Goal: Check status

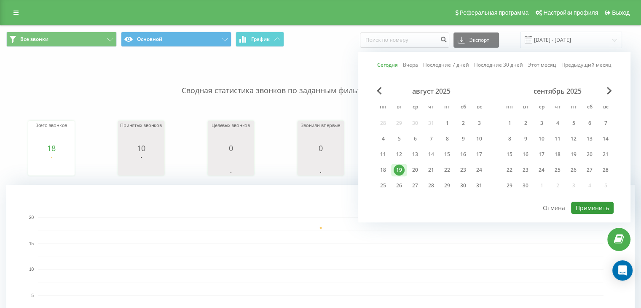
click at [601, 206] on button "Применить" at bounding box center [592, 208] width 43 height 12
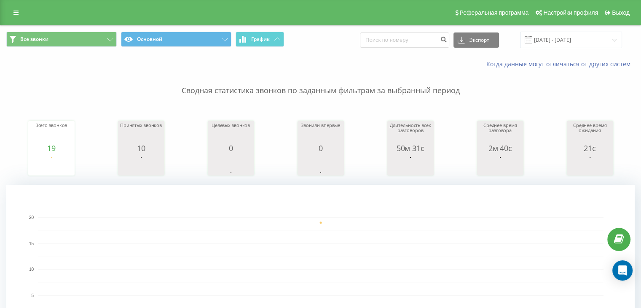
click at [21, 62] on div "Когда данные могут отличаться от других систем" at bounding box center [320, 64] width 640 height 20
click at [590, 38] on input "[DATE] - [DATE]" at bounding box center [571, 40] width 102 height 16
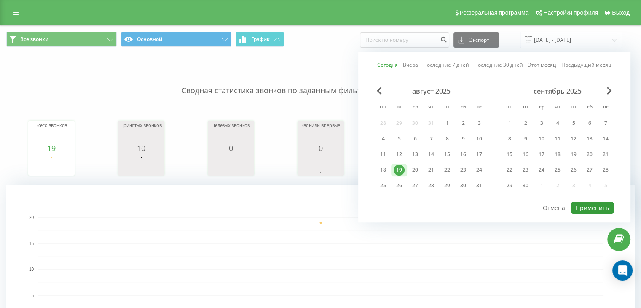
click at [605, 204] on button "Применить" at bounding box center [592, 208] width 43 height 12
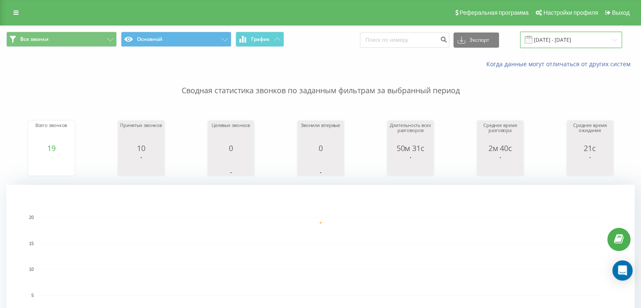
click at [604, 47] on input "[DATE] - [DATE]" at bounding box center [571, 40] width 102 height 16
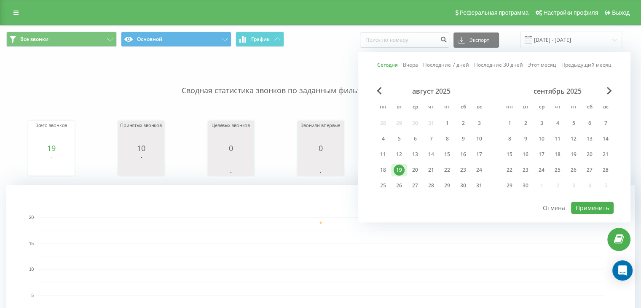
click at [590, 197] on div "август 2025 пн вт ср чт пт сб вс 28 29 30 31 1 2 3 4 5 6 7 8 9 10 11 12 13 14 1…" at bounding box center [494, 144] width 239 height 114
click at [591, 202] on button "Применить" at bounding box center [592, 208] width 43 height 12
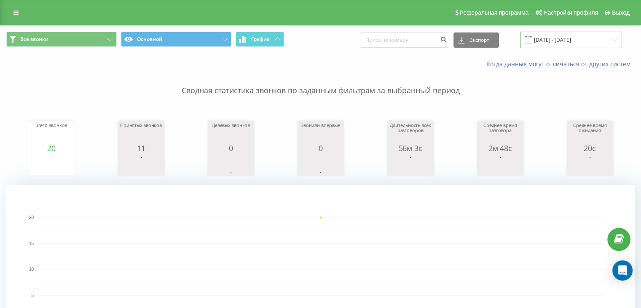
click at [586, 46] on input "[DATE] - [DATE]" at bounding box center [571, 40] width 102 height 16
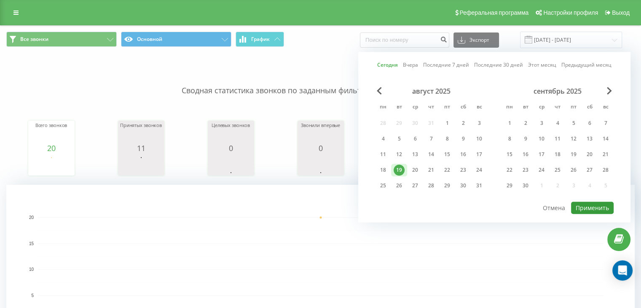
click at [597, 211] on button "Применить" at bounding box center [592, 208] width 43 height 12
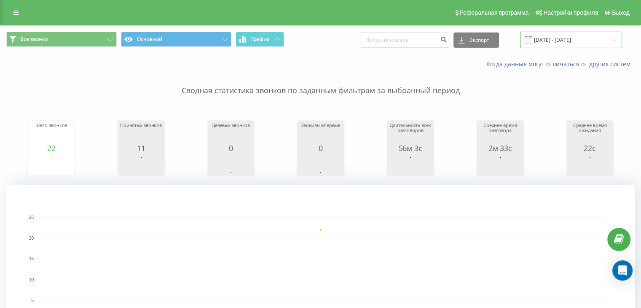
click at [590, 43] on input "[DATE] - [DATE]" at bounding box center [571, 40] width 102 height 16
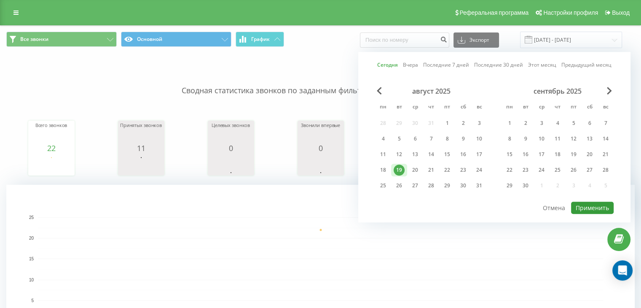
click at [592, 204] on button "Применить" at bounding box center [592, 208] width 43 height 12
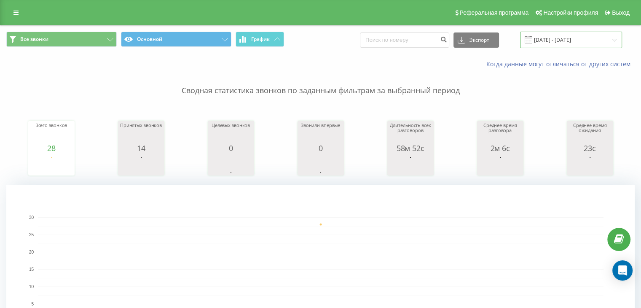
click at [611, 34] on input "[DATE] - [DATE]" at bounding box center [571, 40] width 102 height 16
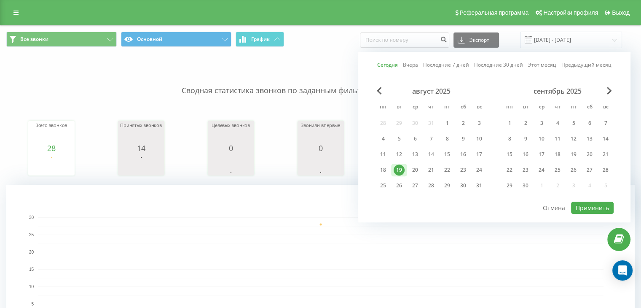
click at [584, 198] on div "август 2025 пн вт ср чт пт сб вс 28 29 30 31 1 2 3 4 5 6 7 8 9 10 11 12 13 14 1…" at bounding box center [494, 144] width 239 height 114
click at [590, 205] on button "Применить" at bounding box center [592, 208] width 43 height 12
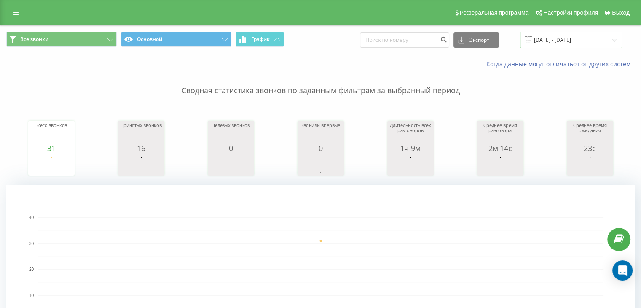
click at [602, 40] on input "[DATE] - [DATE]" at bounding box center [571, 40] width 102 height 16
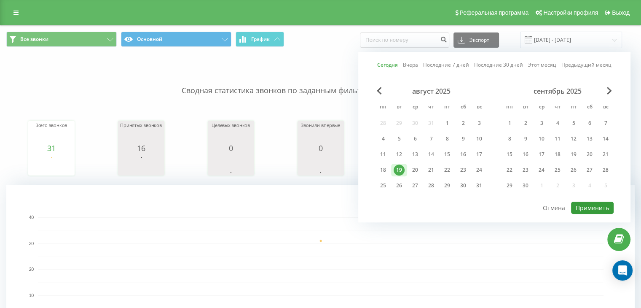
click at [581, 210] on button "Применить" at bounding box center [592, 208] width 43 height 12
